Goal: Information Seeking & Learning: Learn about a topic

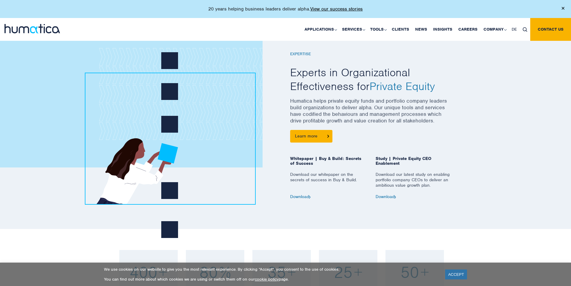
scroll to position [300, 0]
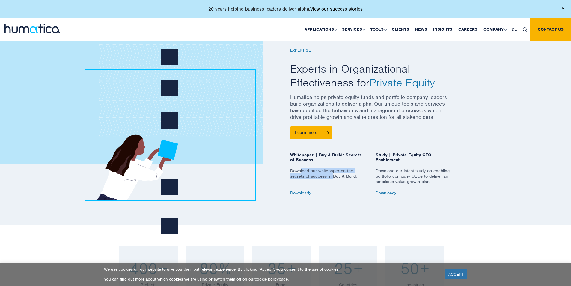
drag, startPoint x: 316, startPoint y: 174, endPoint x: 333, endPoint y: 176, distance: 17.4
click at [333, 176] on p "Download our whitepaper on the secrets of success in Buy & Build." at bounding box center [328, 179] width 76 height 22
click at [397, 162] on span "Study | Private Equity CEO Enablement" at bounding box center [413, 160] width 76 height 16
click at [387, 179] on p "Download our latest study on enabling portfolio company CEOs to deliver an ambi…" at bounding box center [413, 179] width 76 height 22
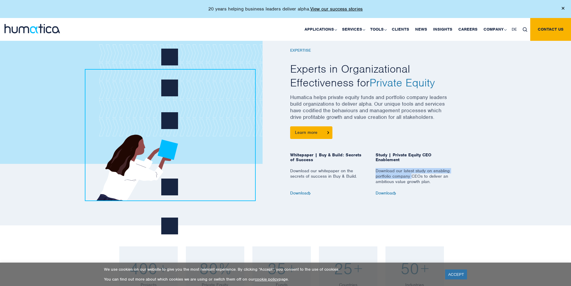
drag, startPoint x: 375, startPoint y: 171, endPoint x: 412, endPoint y: 174, distance: 37.3
click at [412, 174] on p "Download our latest study on enabling portfolio company CEOs to deliver an ambi…" at bounding box center [413, 179] width 76 height 22
drag, startPoint x: 386, startPoint y: 181, endPoint x: 414, endPoint y: 180, distance: 28.2
click at [414, 180] on p "Download our latest study on enabling portfolio company CEOs to deliver an ambi…" at bounding box center [413, 179] width 76 height 22
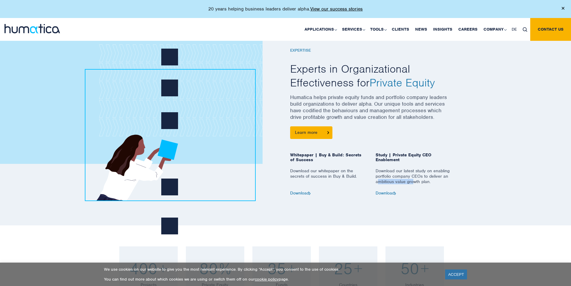
click at [414, 180] on p "Download our latest study on enabling portfolio company CEOs to deliver an ambi…" at bounding box center [413, 179] width 76 height 22
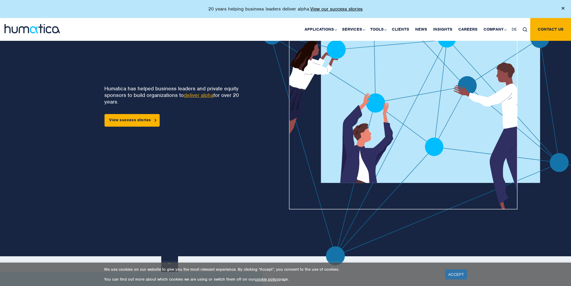
scroll to position [0, 0]
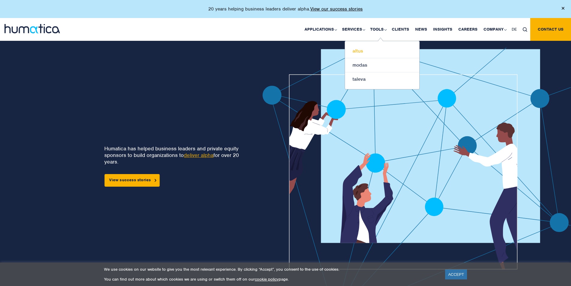
click at [360, 53] on link "altus" at bounding box center [382, 51] width 74 height 14
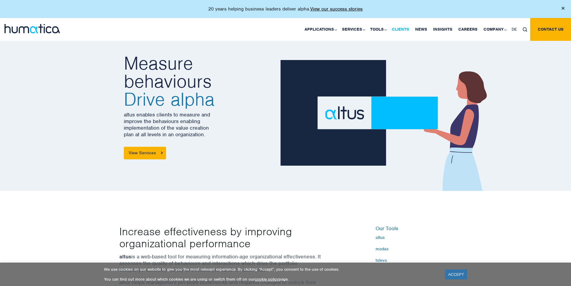
click at [401, 30] on link "Clients" at bounding box center [400, 29] width 23 height 23
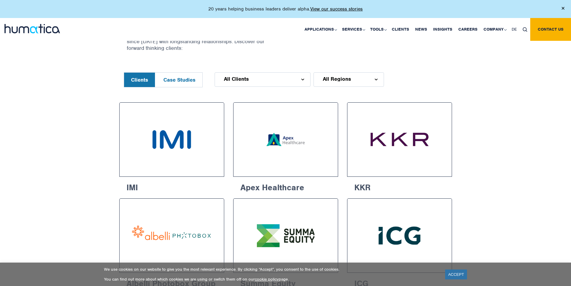
scroll to position [210, 0]
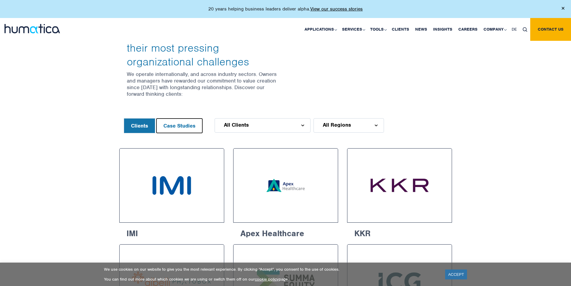
click at [189, 126] on button "Case Studies" at bounding box center [179, 125] width 46 height 14
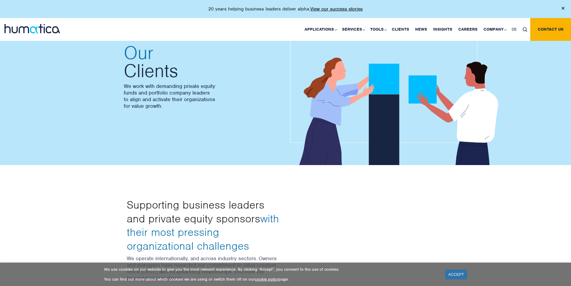
scroll to position [0, 0]
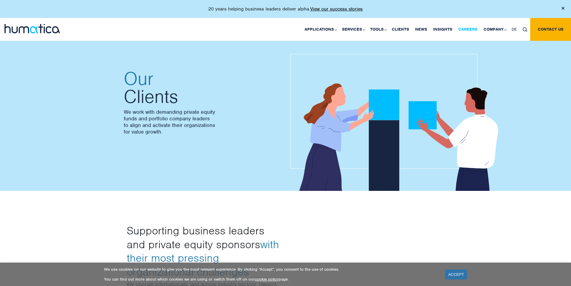
click at [473, 28] on link "Careers" at bounding box center [467, 29] width 25 height 23
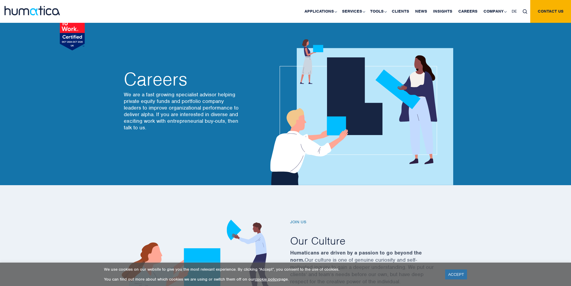
scroll to position [120, 0]
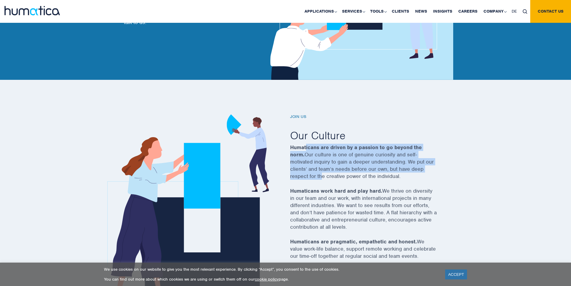
drag, startPoint x: 306, startPoint y: 148, endPoint x: 320, endPoint y: 174, distance: 29.1
click at [320, 174] on p "Humaticans are driven by a passion to go beyond the norm. Our culture is one of…" at bounding box center [371, 165] width 162 height 43
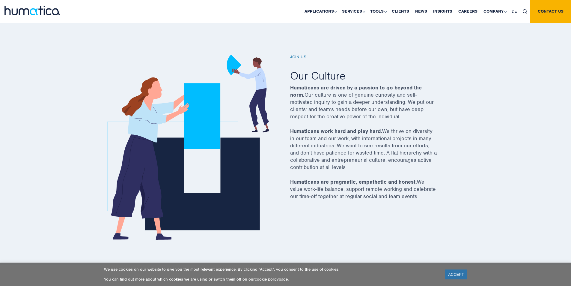
scroll to position [180, 0]
drag, startPoint x: 293, startPoint y: 131, endPoint x: 351, endPoint y: 165, distance: 67.7
click at [351, 165] on p "Humaticans work hard and play hard. We thrive on diversity in our team and our …" at bounding box center [371, 152] width 162 height 51
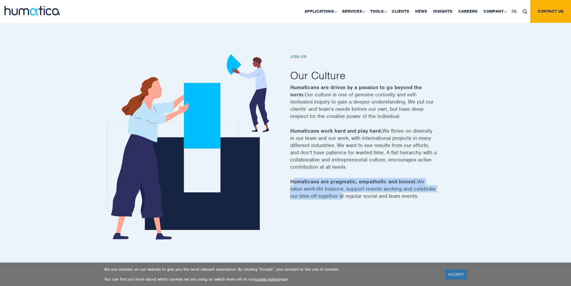
drag, startPoint x: 293, startPoint y: 178, endPoint x: 339, endPoint y: 196, distance: 49.0
click at [339, 196] on p "Humaticans are pragmatic, empathetic and honest. We value work-life balance, su…" at bounding box center [371, 192] width 162 height 29
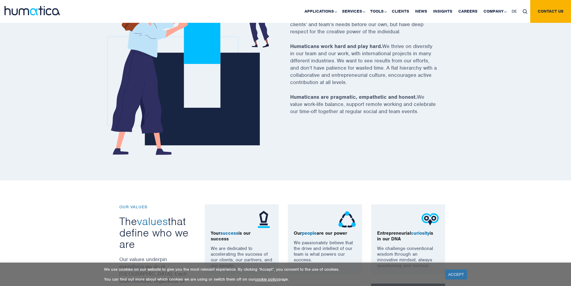
scroll to position [360, 0]
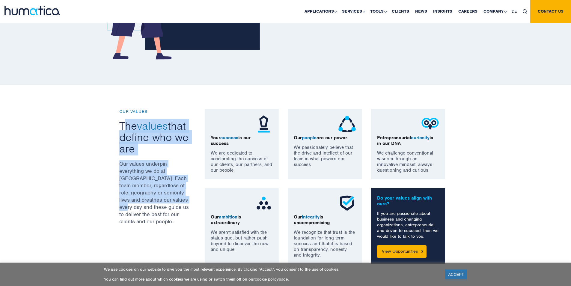
drag, startPoint x: 132, startPoint y: 136, endPoint x: 149, endPoint y: 205, distance: 71.4
click at [149, 205] on div "OUR VALUES The values that define who we are Our values underpin everything we …" at bounding box center [157, 186] width 85 height 155
click at [149, 205] on p "Our values underpin everything we do at Humatica. Each team member, regardless …" at bounding box center [154, 192] width 70 height 65
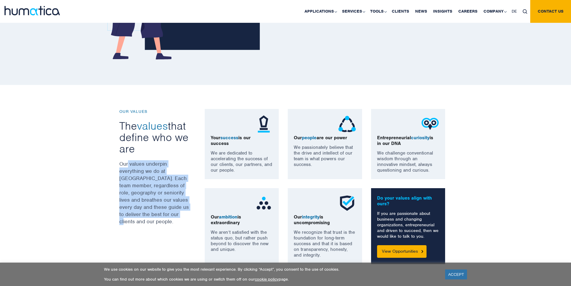
drag, startPoint x: 129, startPoint y: 178, endPoint x: 145, endPoint y: 222, distance: 47.3
click at [145, 222] on p "Our values underpin everything we do at Humatica. Each team member, regardless …" at bounding box center [154, 192] width 70 height 65
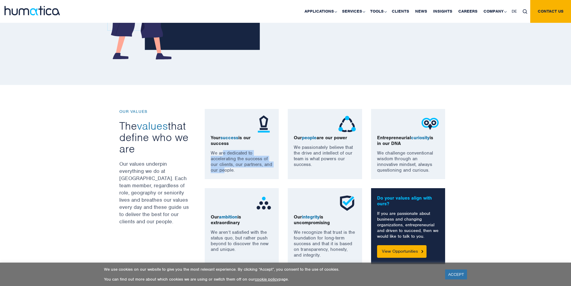
drag, startPoint x: 222, startPoint y: 151, endPoint x: 223, endPoint y: 173, distance: 21.9
click at [223, 173] on p "We are dedicated to accelerating the success of our clients, our partners, and …" at bounding box center [242, 161] width 62 height 23
drag, startPoint x: 402, startPoint y: 154, endPoint x: 395, endPoint y: 171, distance: 18.1
click at [395, 171] on p "We challenge conventional wisdom through an innovative mindset, always question…" at bounding box center [408, 161] width 62 height 23
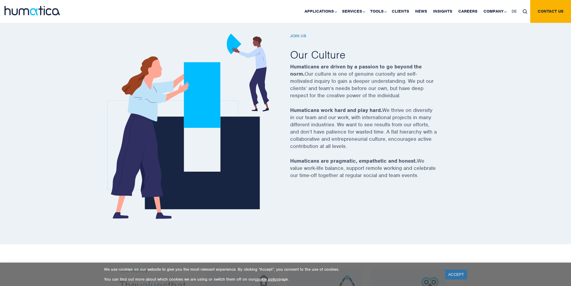
scroll to position [120, 0]
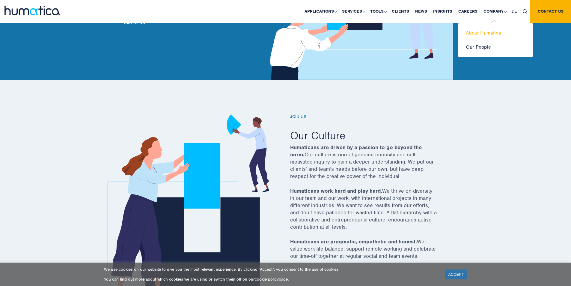
click at [485, 34] on link "About Humatica" at bounding box center [495, 33] width 74 height 14
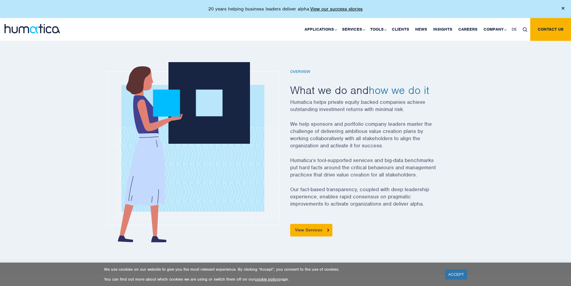
scroll to position [180, 0]
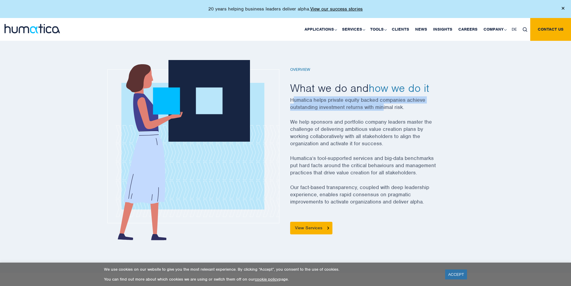
drag, startPoint x: 294, startPoint y: 97, endPoint x: 382, endPoint y: 112, distance: 89.7
click at [382, 112] on p "Humatica helps private equity backed companies achieve outstanding investment r…" at bounding box center [371, 107] width 162 height 22
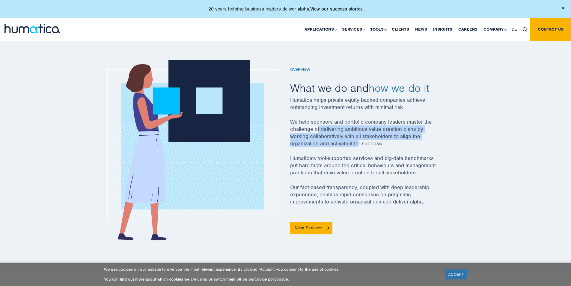
drag, startPoint x: 344, startPoint y: 136, endPoint x: 358, endPoint y: 143, distance: 15.5
click at [358, 143] on p "We help sponsors and portfolio company leaders master the challenge of deliveri…" at bounding box center [371, 136] width 162 height 36
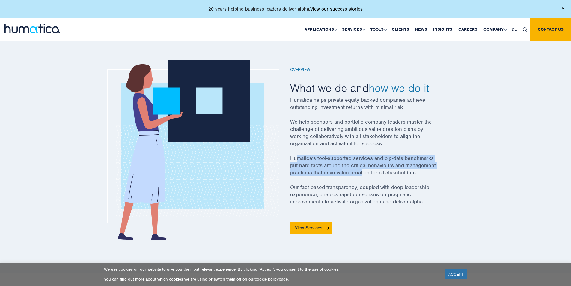
drag, startPoint x: 298, startPoint y: 158, endPoint x: 362, endPoint y: 174, distance: 66.0
click at [362, 174] on p "Humatica’s tool-supported services and big-data benchmarks put hard facts aroun…" at bounding box center [371, 168] width 162 height 29
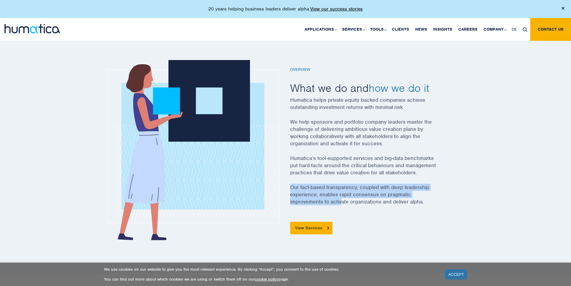
drag, startPoint x: 288, startPoint y: 185, endPoint x: 341, endPoint y: 202, distance: 55.2
click at [340, 206] on div "Overview What we do and how we do it Humatica helps private equity backed compa…" at bounding box center [371, 150] width 171 height 193
click at [342, 199] on p "Our fact-based transparency, coupled with deep leadership experience, enables r…" at bounding box center [371, 197] width 162 height 29
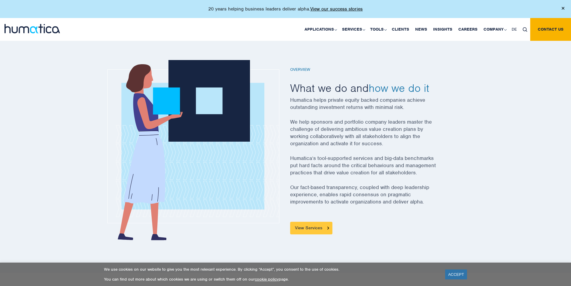
click at [307, 228] on link "View Services" at bounding box center [311, 227] width 42 height 13
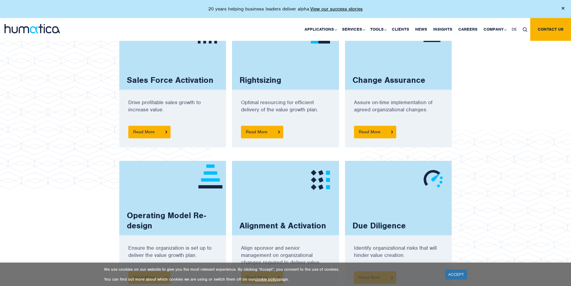
scroll to position [330, 0]
